Goal: Task Accomplishment & Management: Complete application form

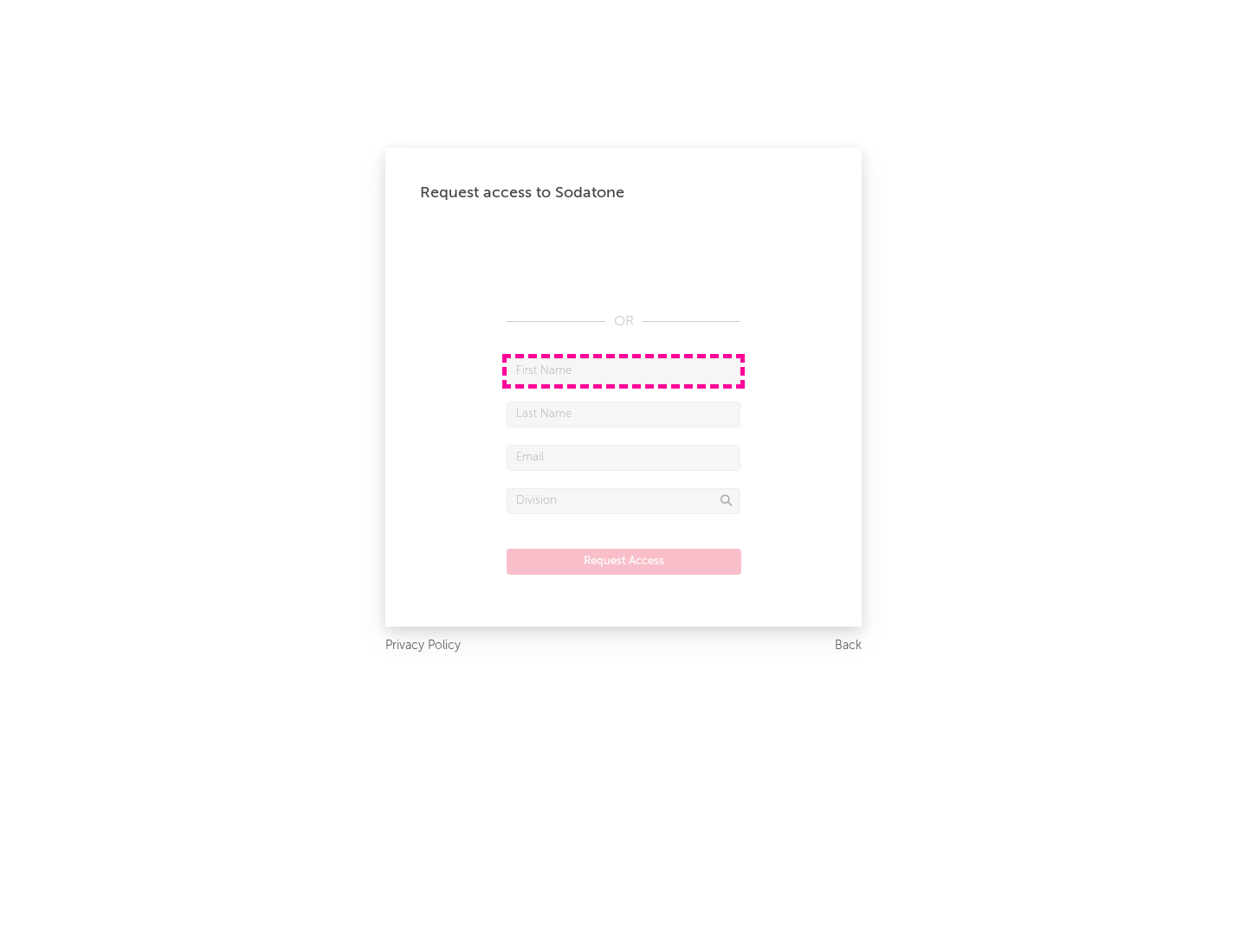
click at [623, 371] on input "text" at bounding box center [623, 371] width 234 height 26
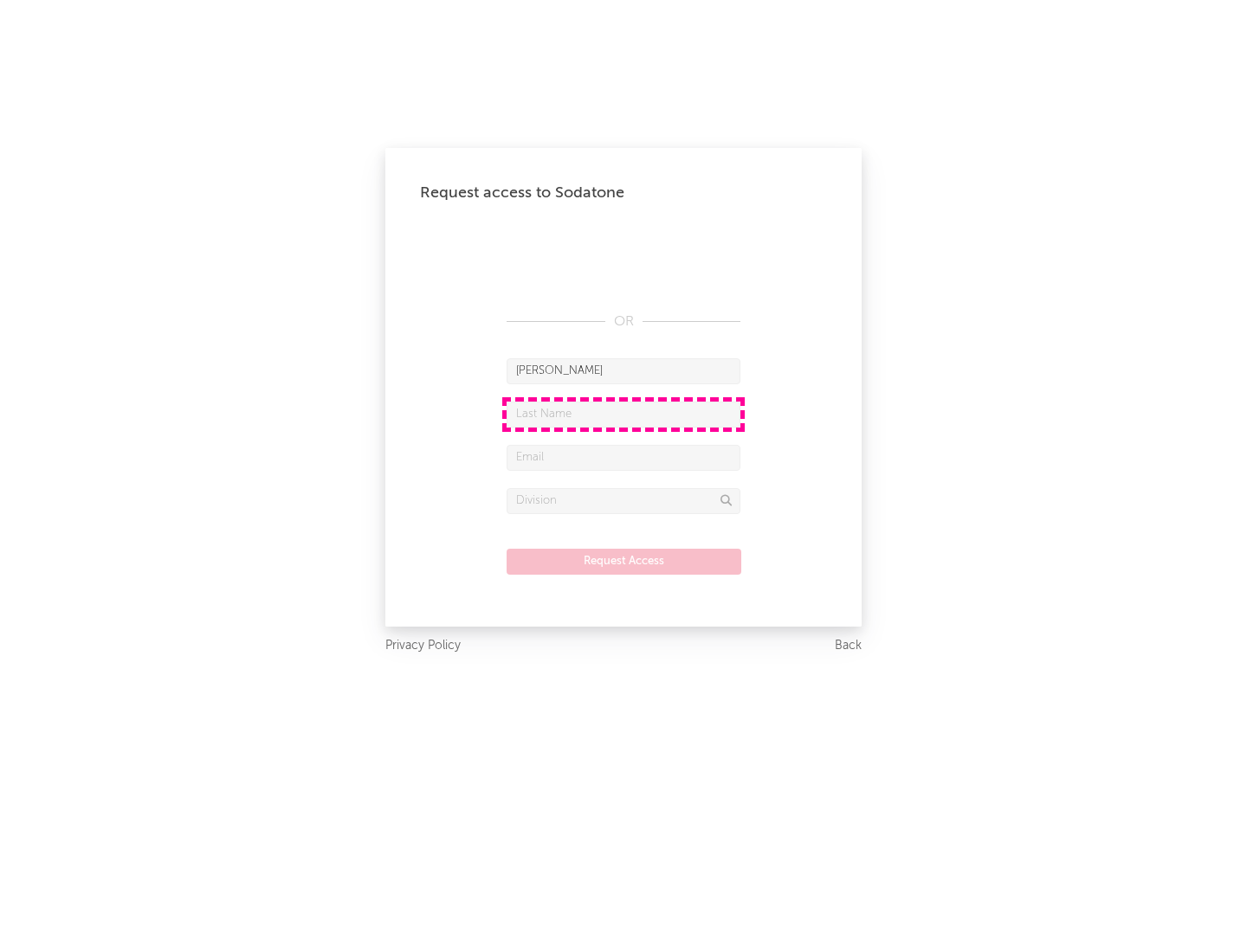
type input "[PERSON_NAME]"
click at [623, 414] on input "text" at bounding box center [623, 414] width 234 height 26
type input "[PERSON_NAME]"
click at [623, 458] on input "text" at bounding box center [623, 458] width 234 height 26
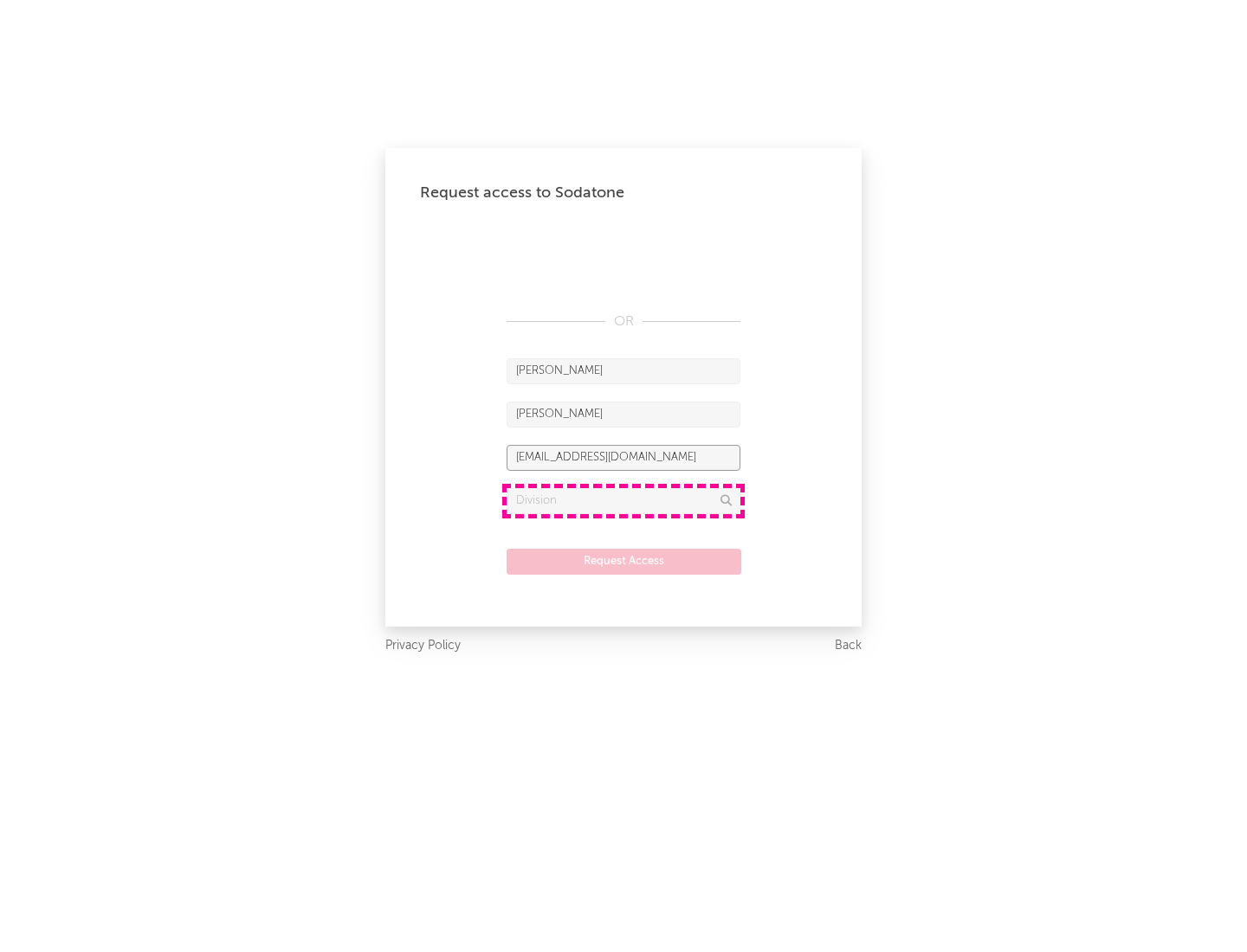
type input "[EMAIL_ADDRESS][DOMAIN_NAME]"
click at [623, 500] on input "text" at bounding box center [623, 501] width 234 height 26
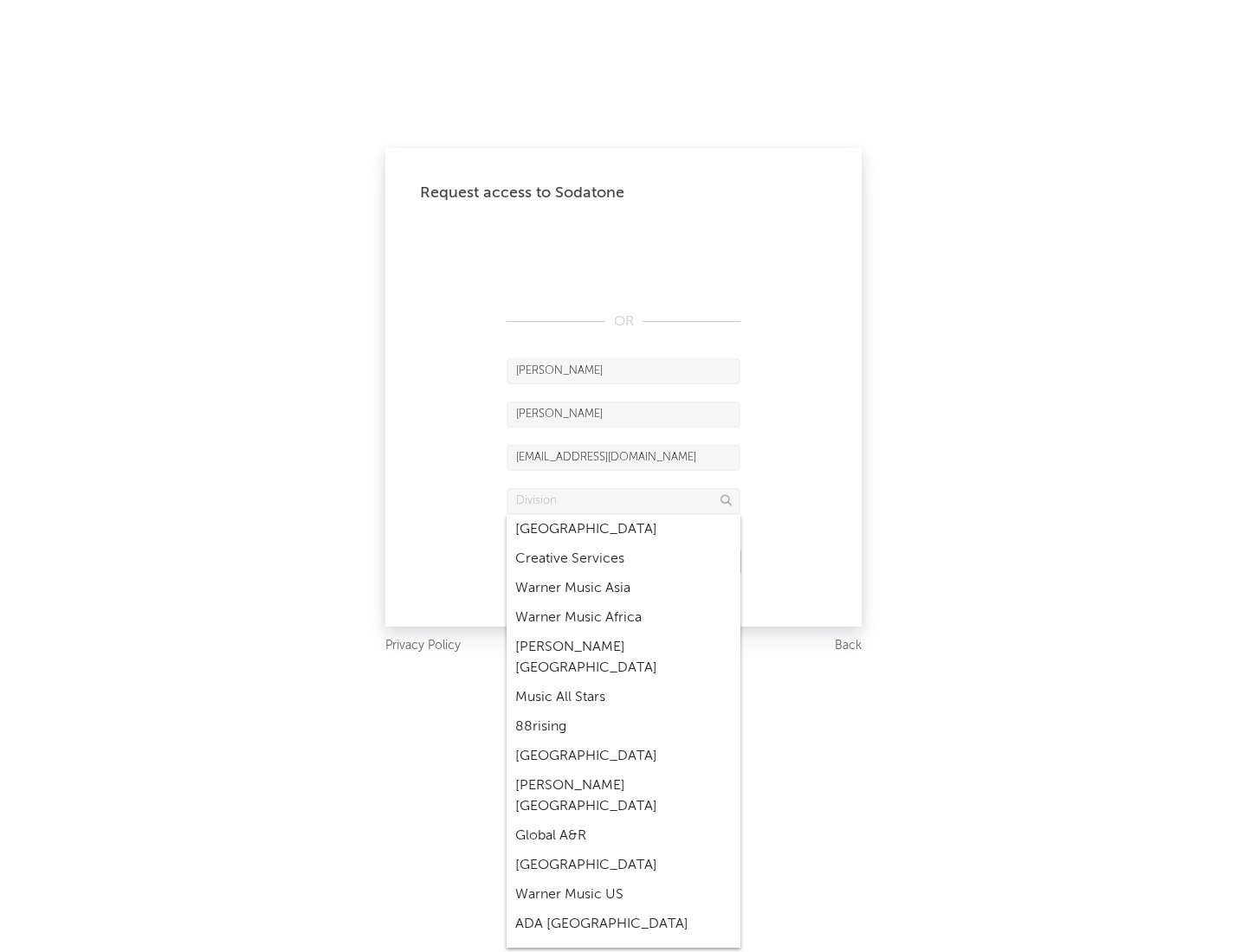
click at [623, 684] on div "Music All Stars" at bounding box center [623, 698] width 234 height 29
type input "Music All Stars"
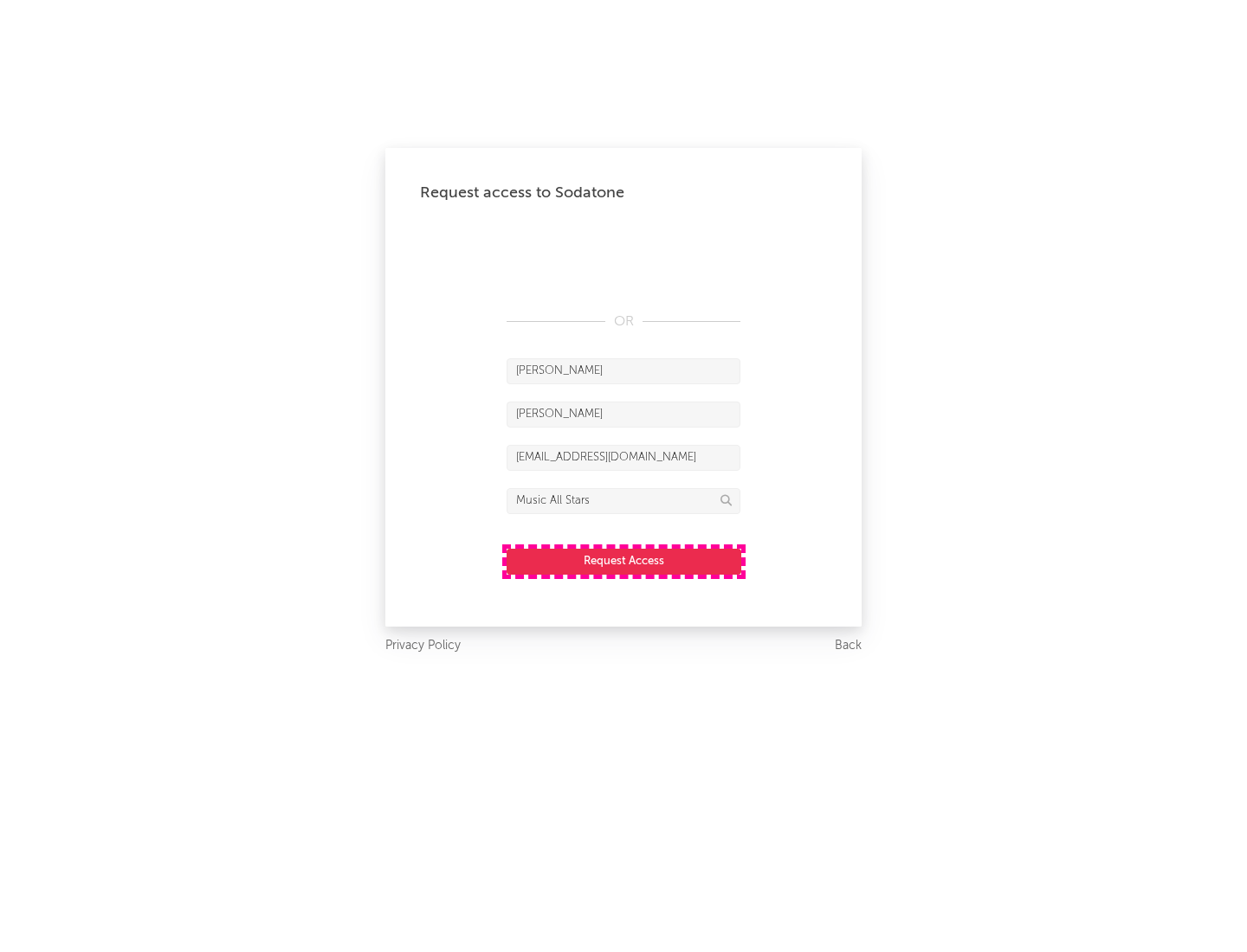
click at [623, 561] on button "Request Access" at bounding box center [624, 562] width 234 height 26
